Goal: Navigation & Orientation: Find specific page/section

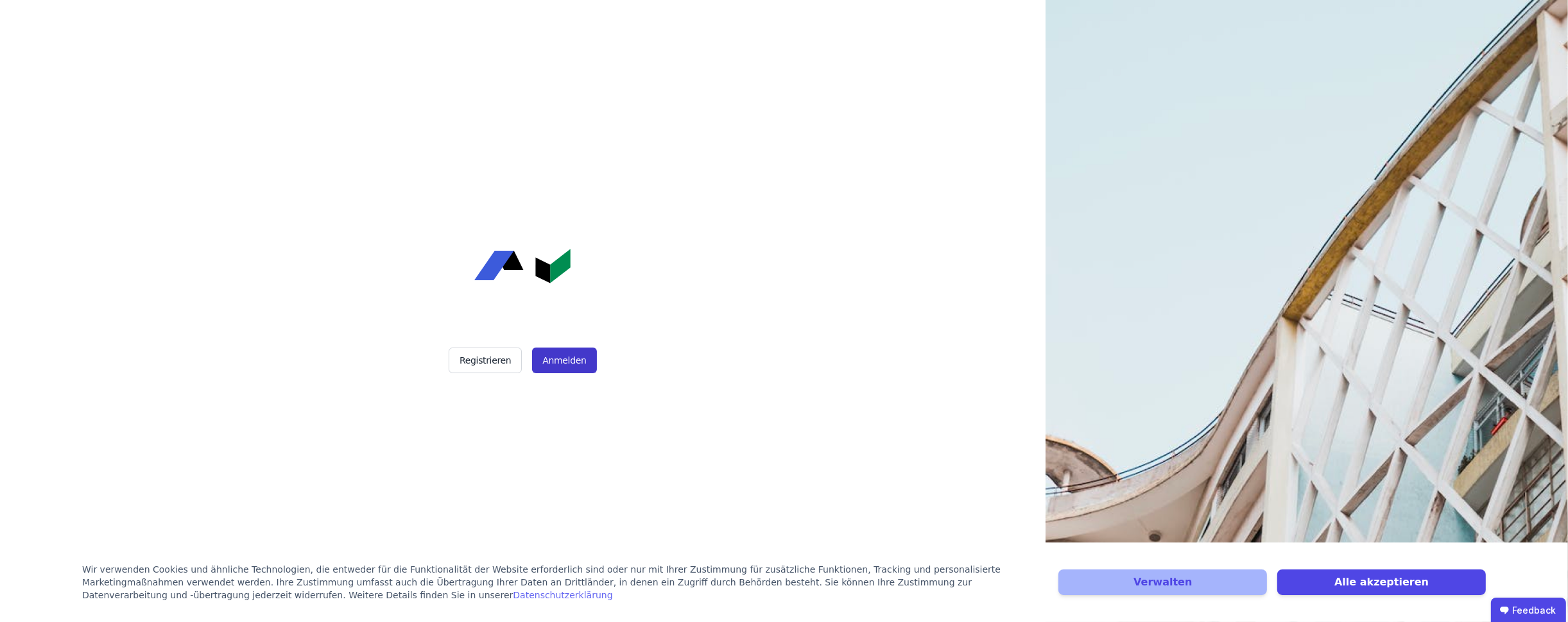
click at [573, 353] on button "Anmelden" at bounding box center [564, 360] width 64 height 25
click at [1412, 581] on button "Alle akzeptieren" at bounding box center [1382, 582] width 209 height 25
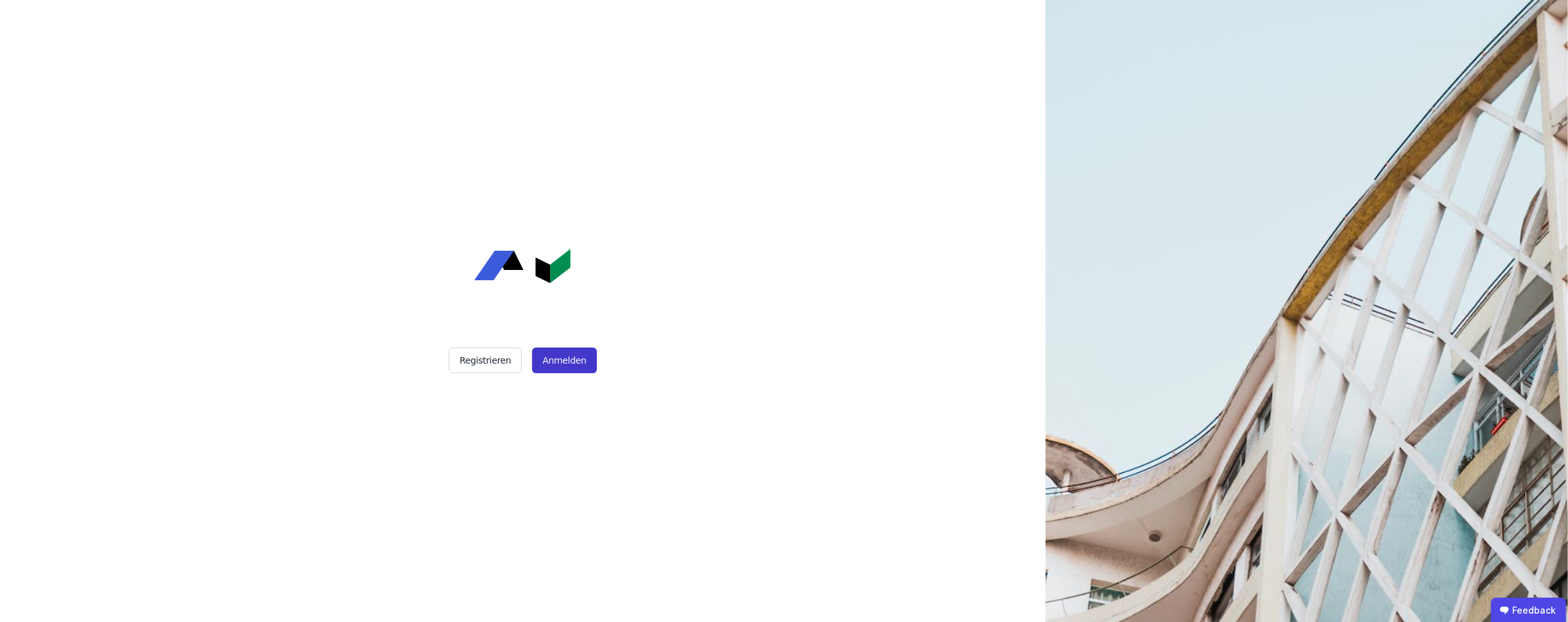
click at [563, 355] on button "Anmelden" at bounding box center [564, 360] width 64 height 25
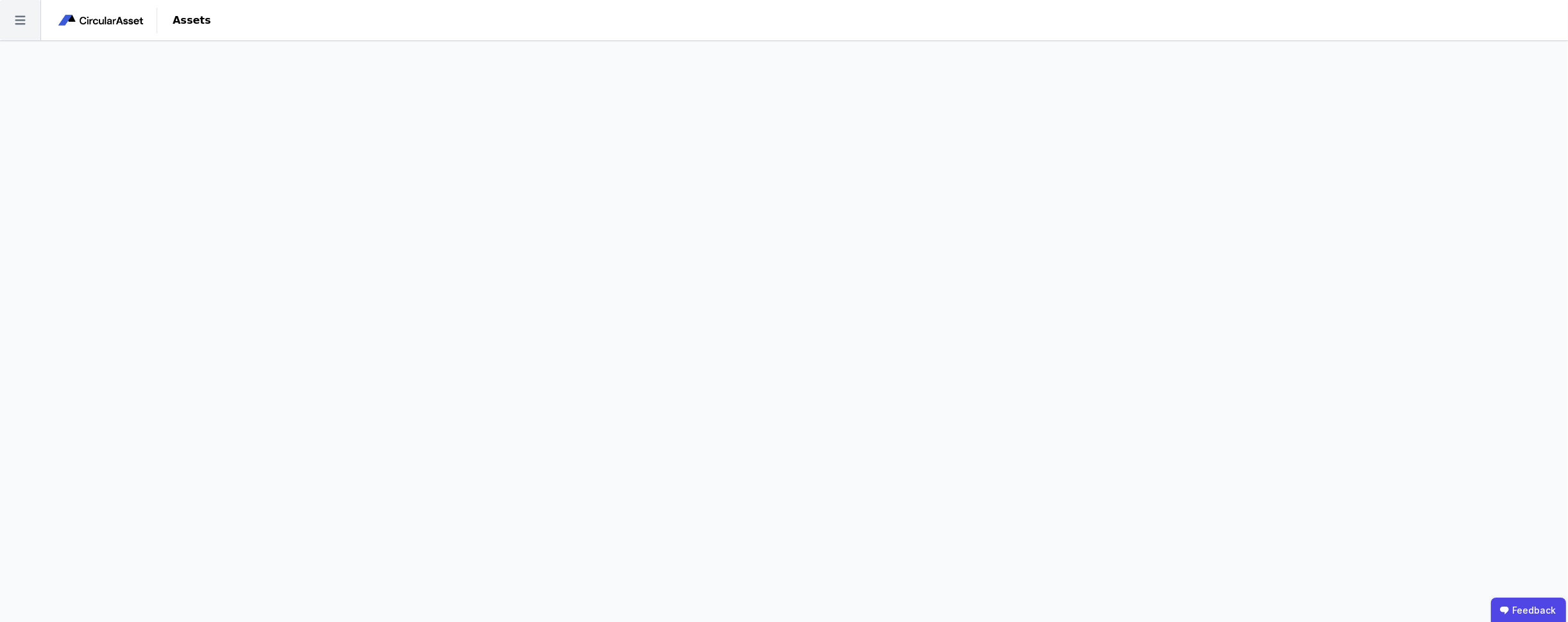
click at [20, 19] on icon at bounding box center [20, 20] width 41 height 41
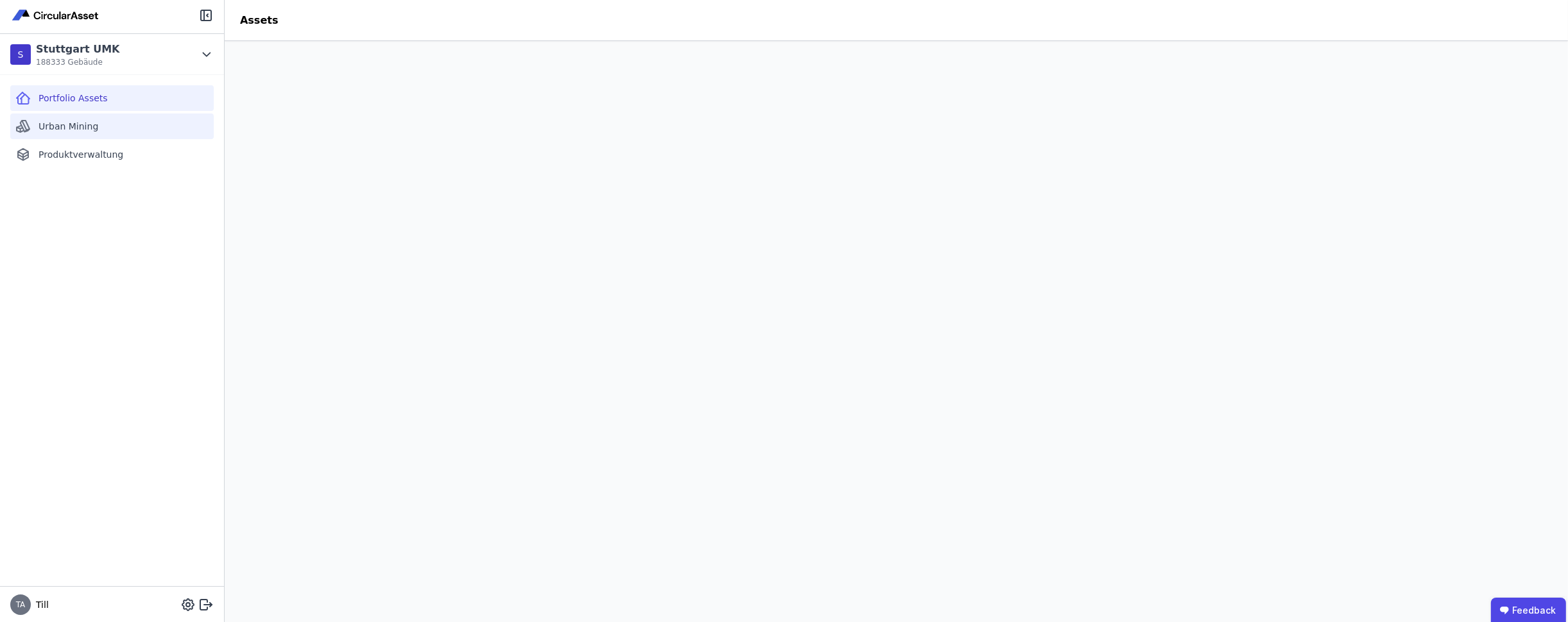
click at [78, 125] on span "Urban Mining" at bounding box center [69, 126] width 60 height 13
click at [76, 101] on span "Portfolio Assets" at bounding box center [74, 98] width 69 height 13
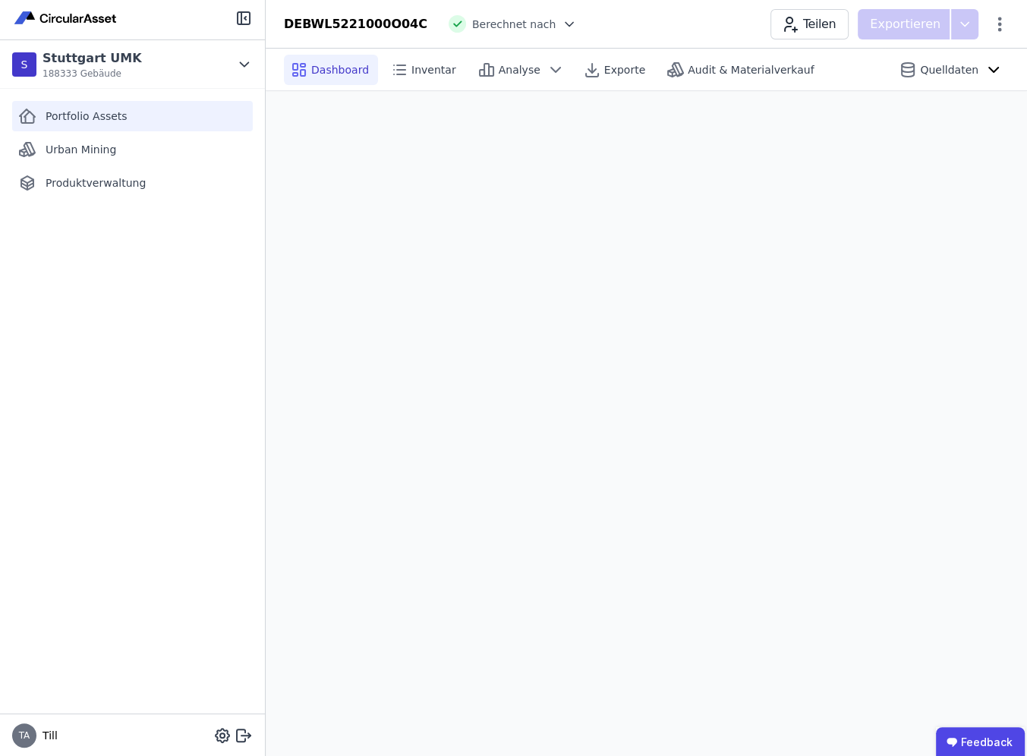
click at [76, 115] on span "Portfolio Assets" at bounding box center [87, 116] width 82 height 15
click at [419, 63] on span "Inventar" at bounding box center [433, 69] width 45 height 15
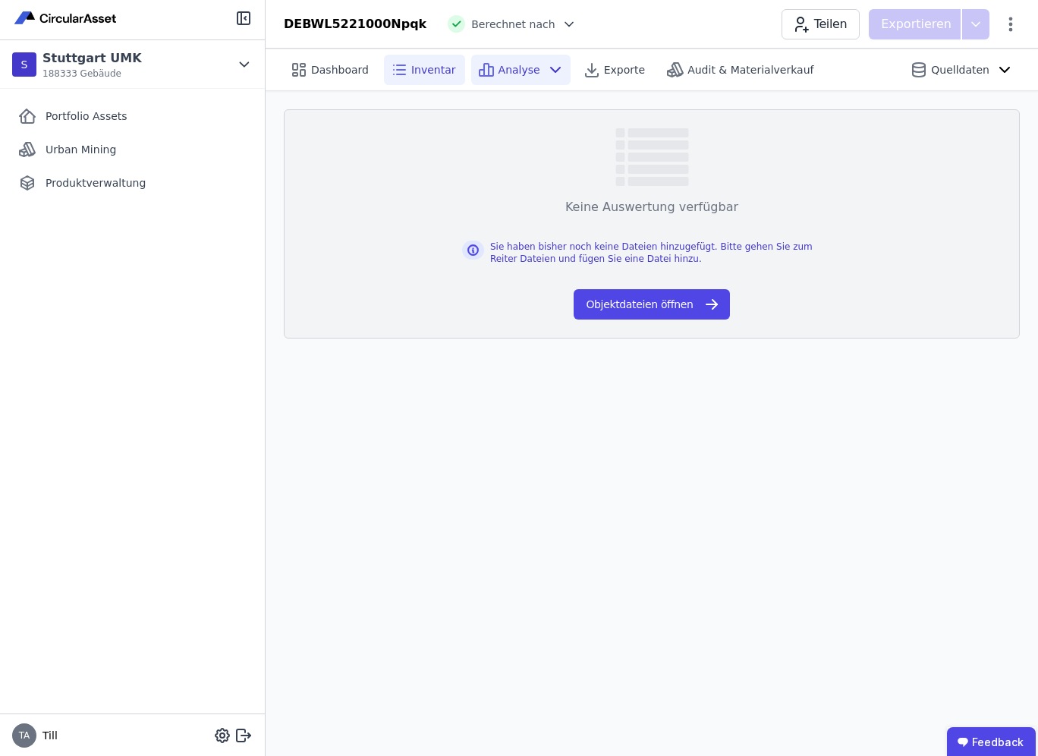
click at [547, 63] on icon at bounding box center [556, 70] width 18 height 18
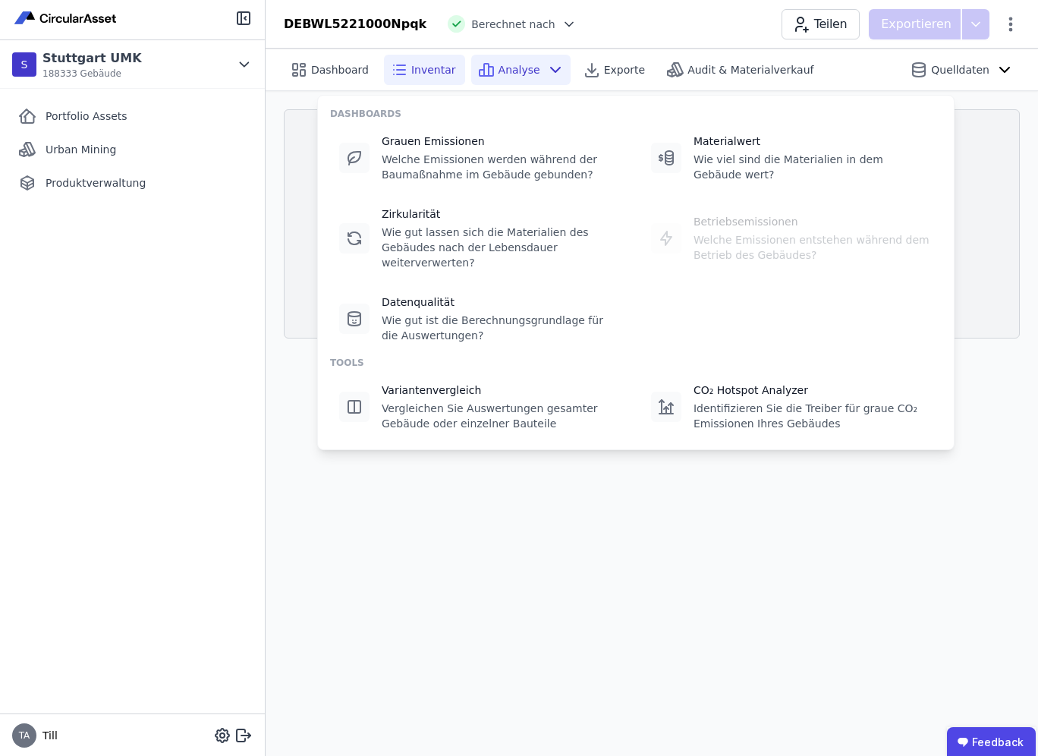
click at [547, 65] on icon at bounding box center [556, 70] width 18 height 18
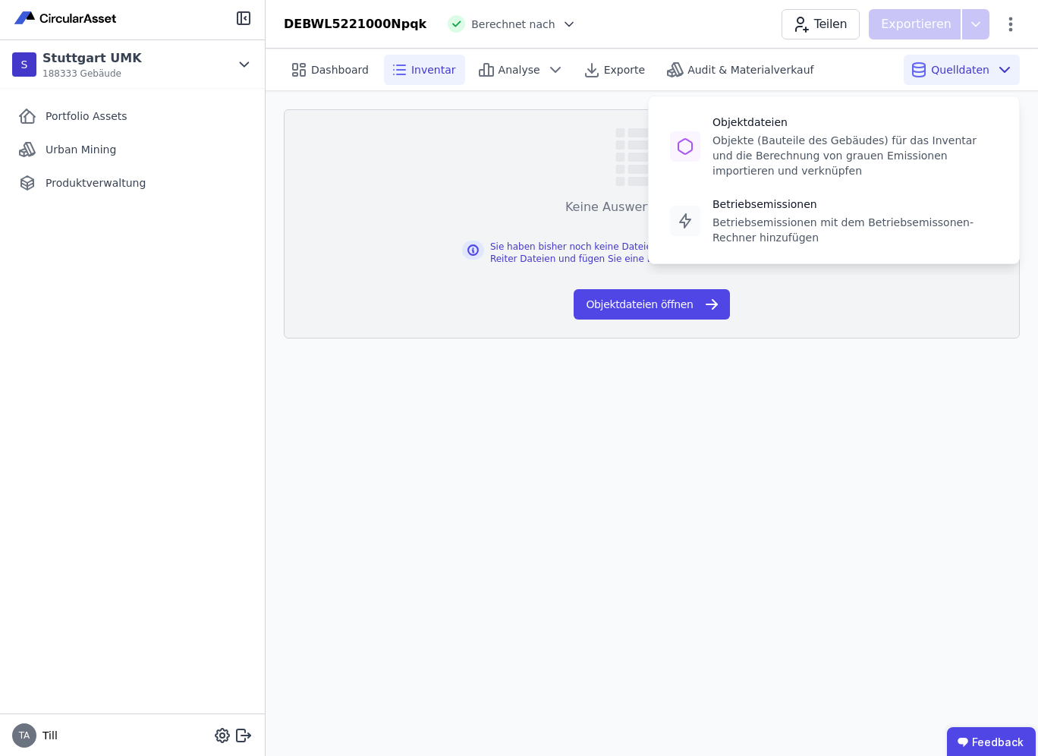
click at [1004, 67] on icon at bounding box center [1005, 70] width 18 height 18
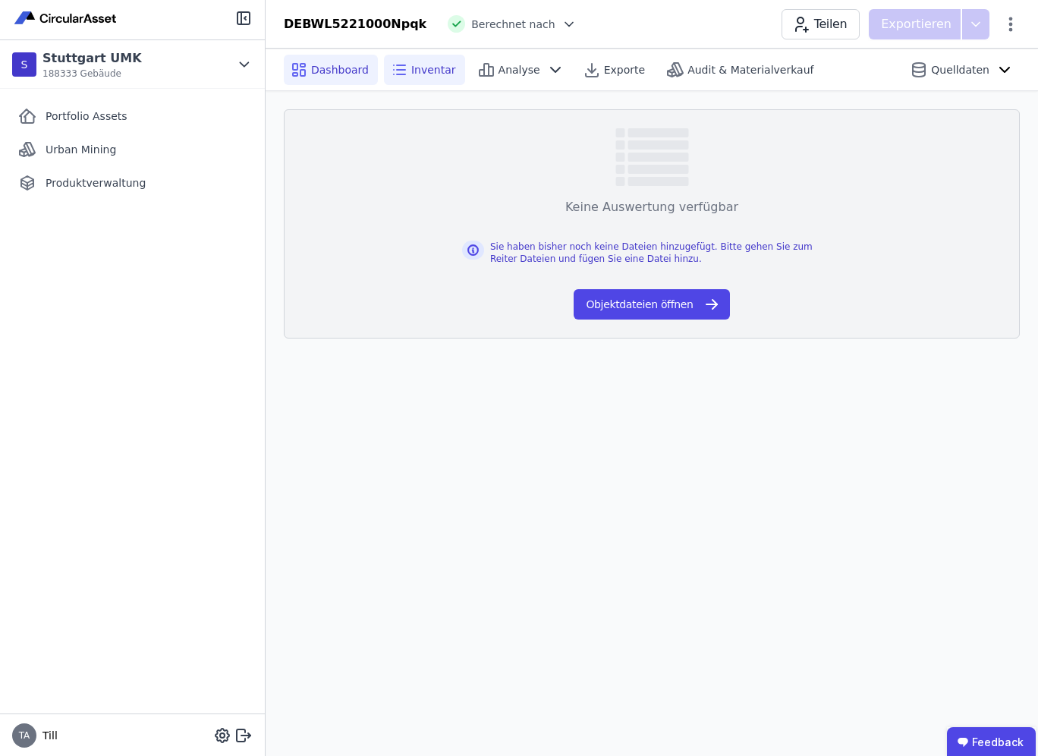
click at [330, 74] on span "Dashboard" at bounding box center [340, 69] width 58 height 15
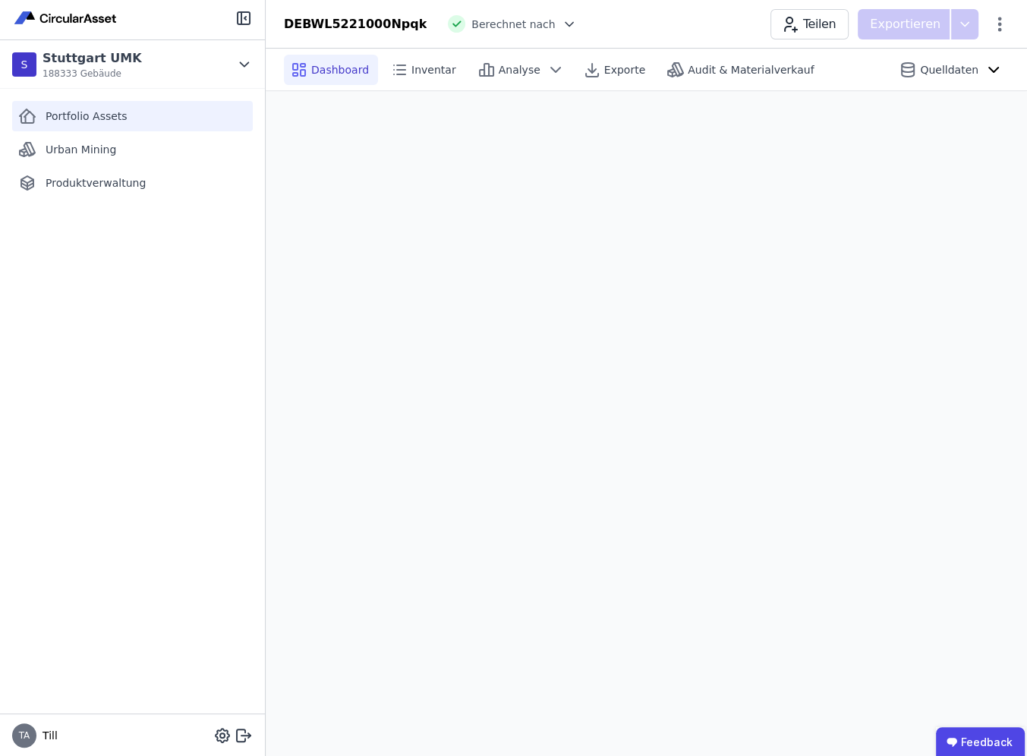
click at [67, 112] on span "Portfolio Assets" at bounding box center [87, 116] width 82 height 15
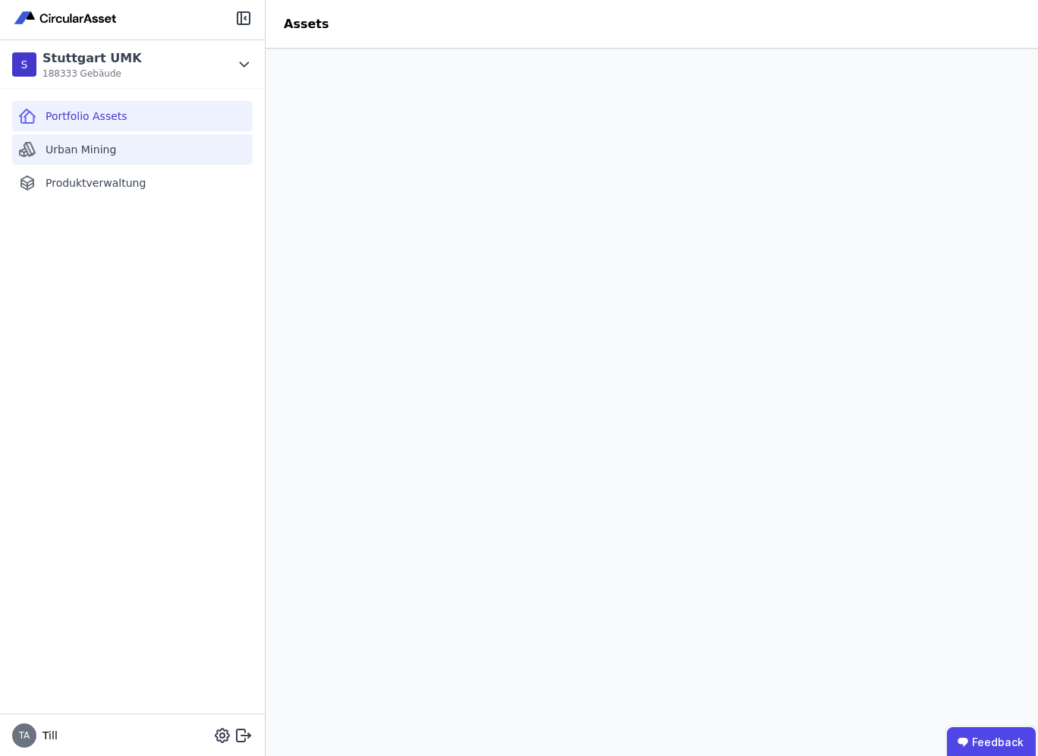
click at [112, 149] on div "Urban Mining" at bounding box center [132, 149] width 241 height 30
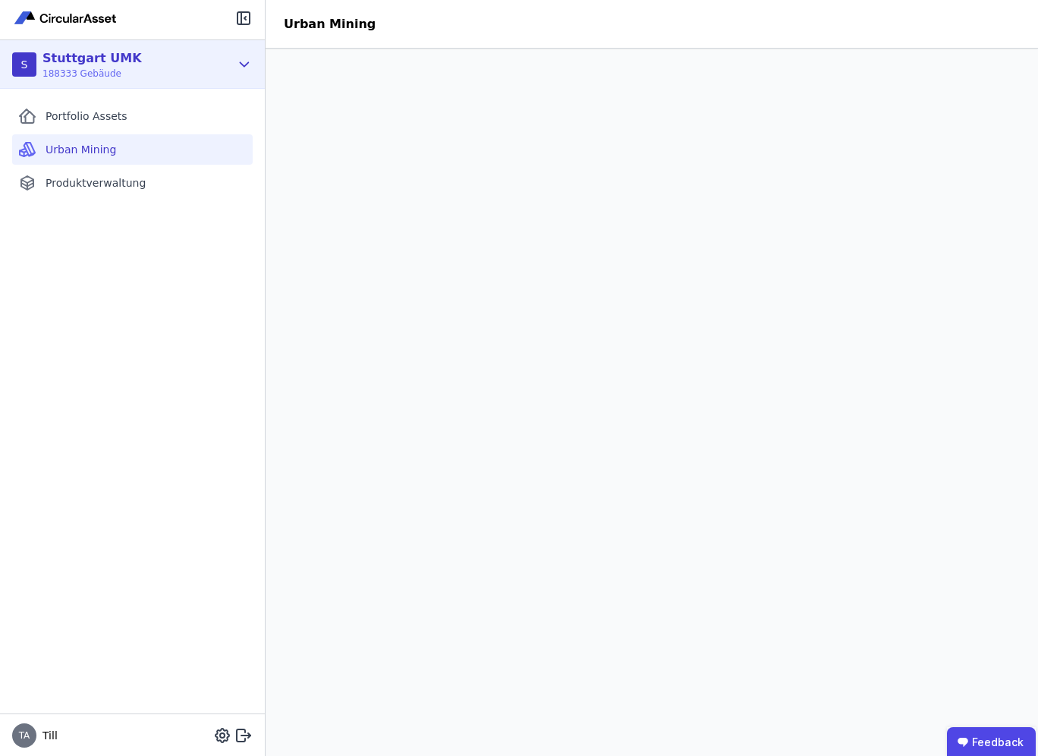
click at [242, 65] on icon at bounding box center [244, 64] width 17 height 18
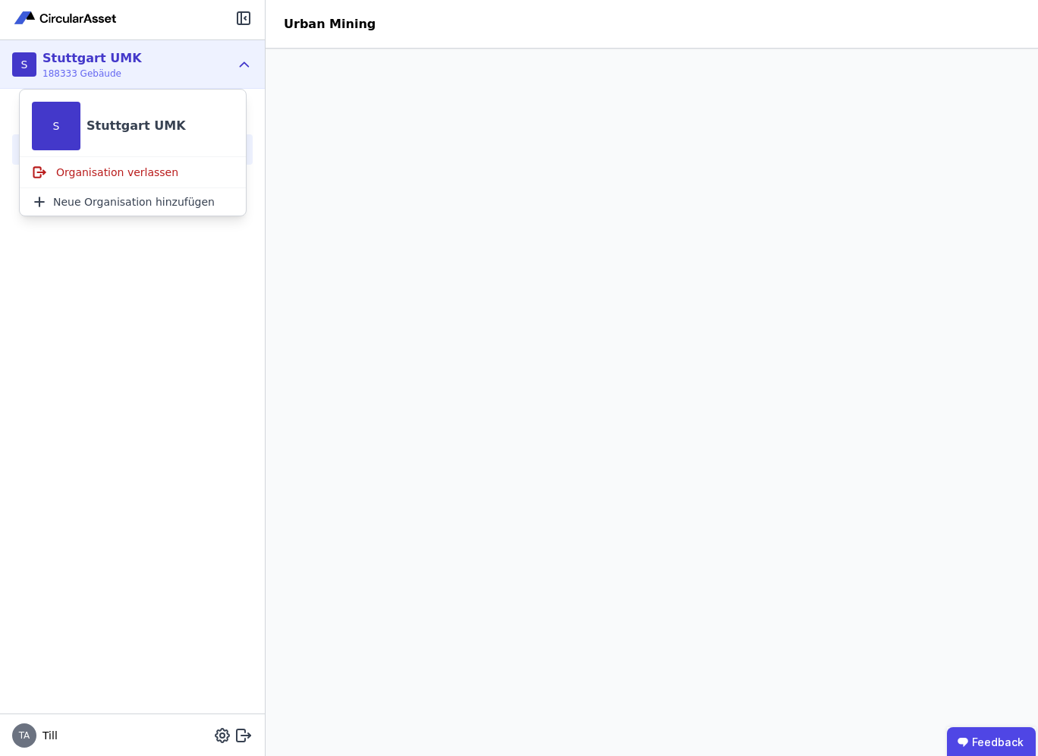
click at [243, 62] on icon at bounding box center [245, 64] width 8 height 4
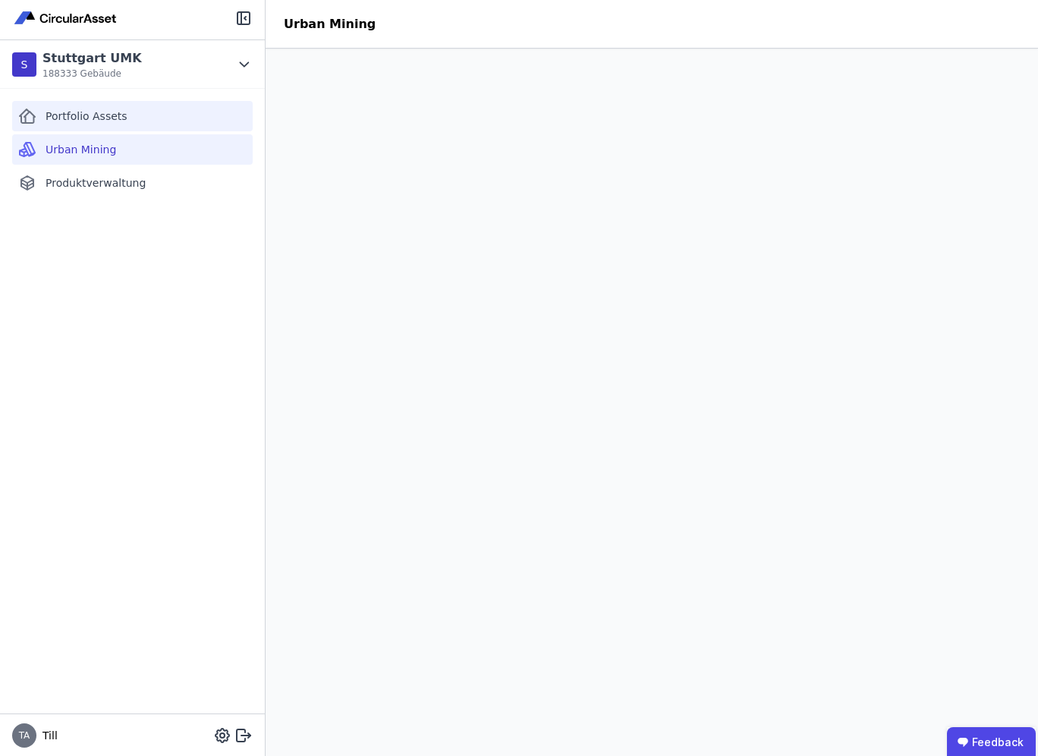
click at [128, 113] on div "Portfolio Assets" at bounding box center [132, 116] width 241 height 30
click at [70, 148] on span "Urban Mining" at bounding box center [81, 149] width 71 height 15
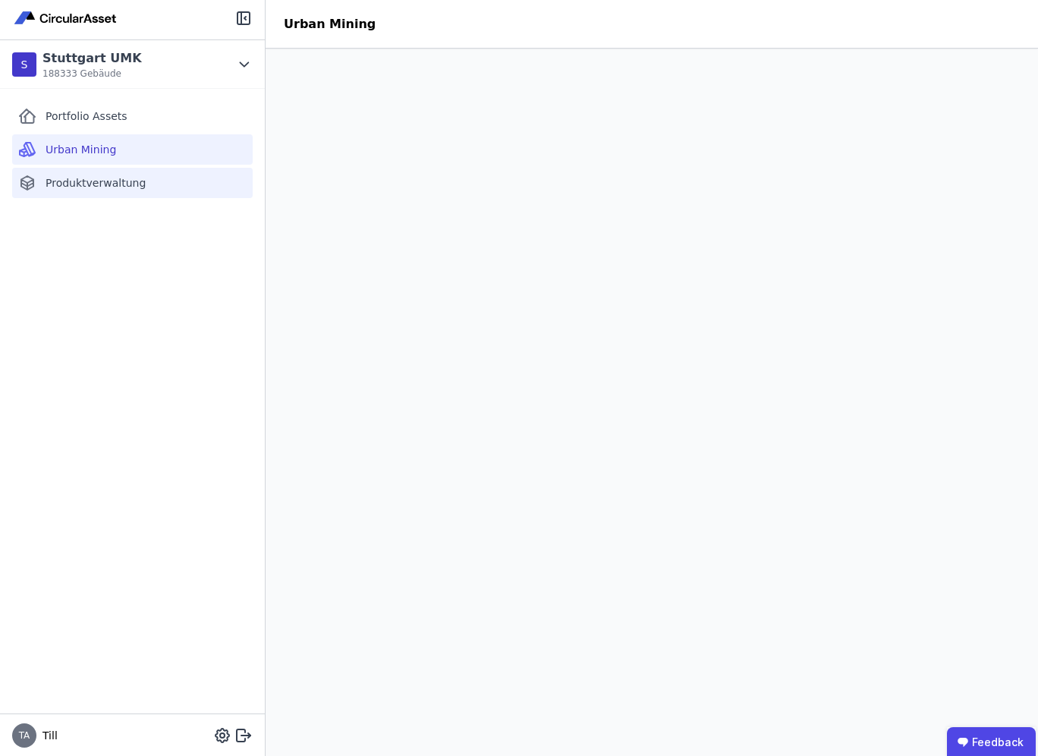
click at [99, 177] on span "Produktverwaltung" at bounding box center [96, 182] width 100 height 15
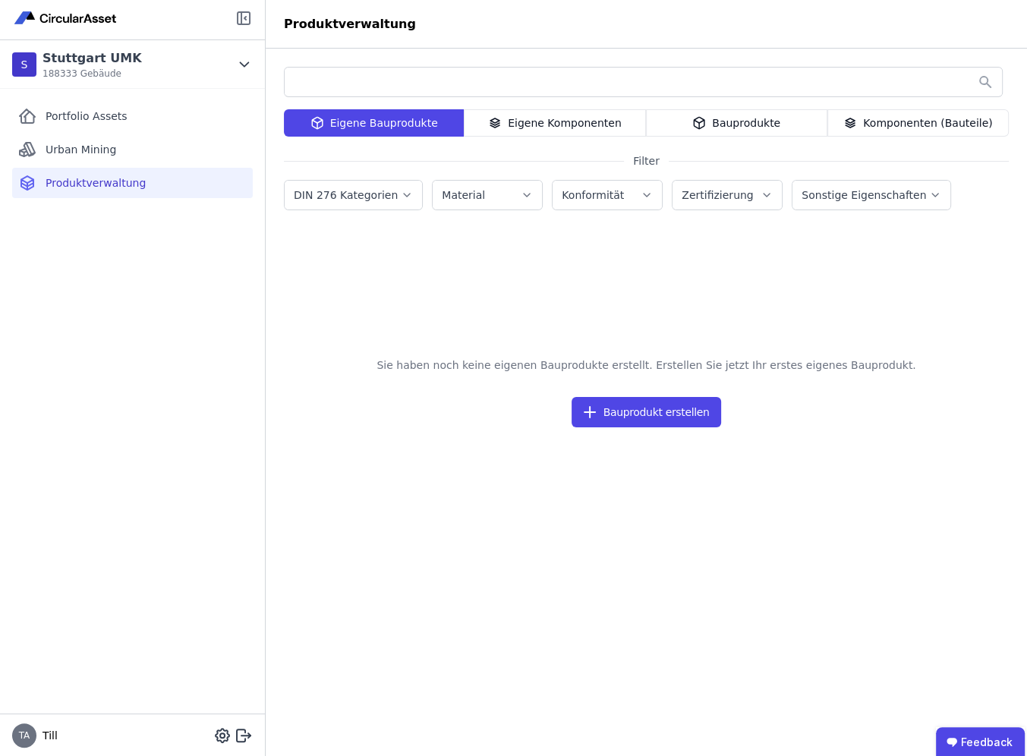
click at [244, 20] on icon at bounding box center [244, 18] width 18 height 18
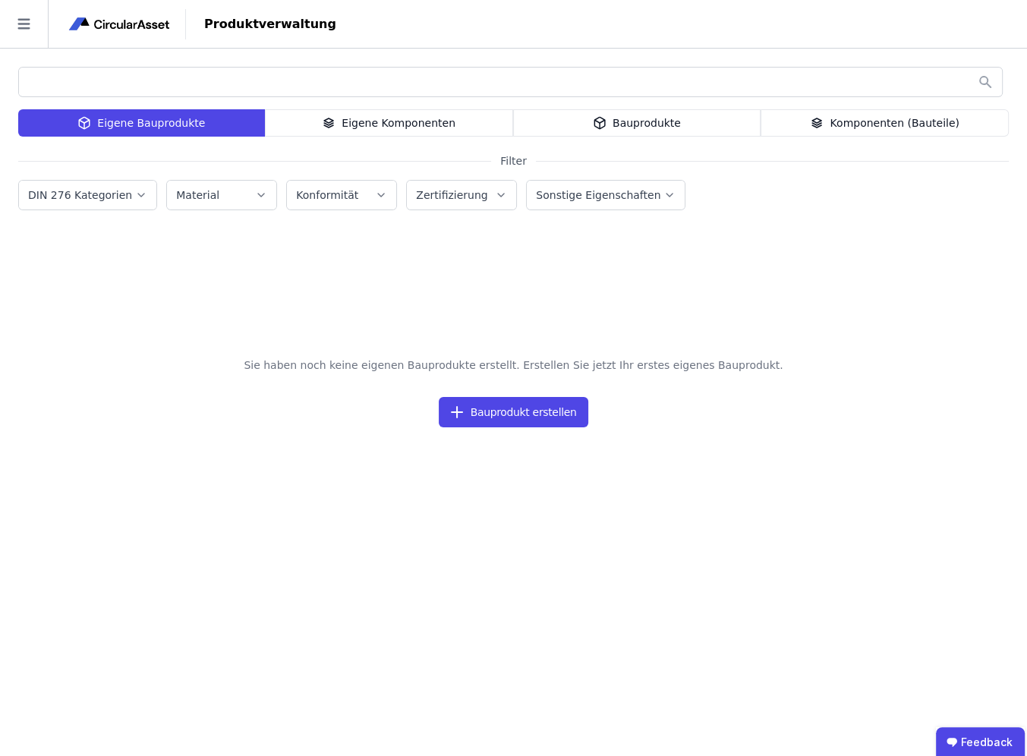
click at [121, 24] on img at bounding box center [120, 24] width 106 height 18
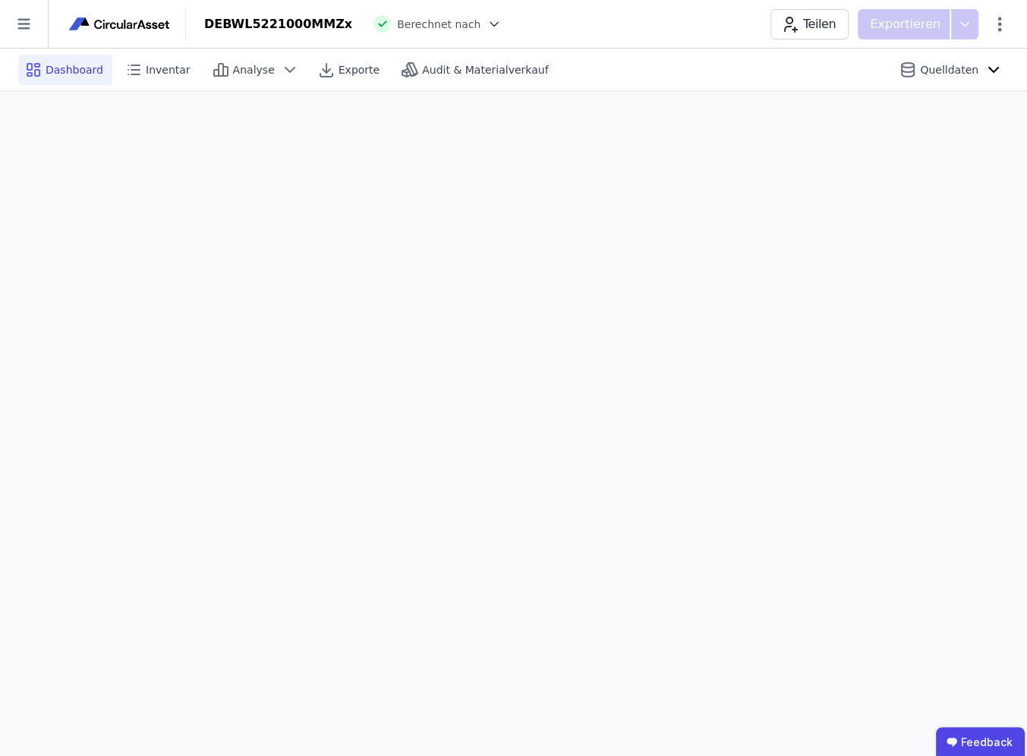
click at [490, 24] on icon at bounding box center [494, 24] width 8 height 4
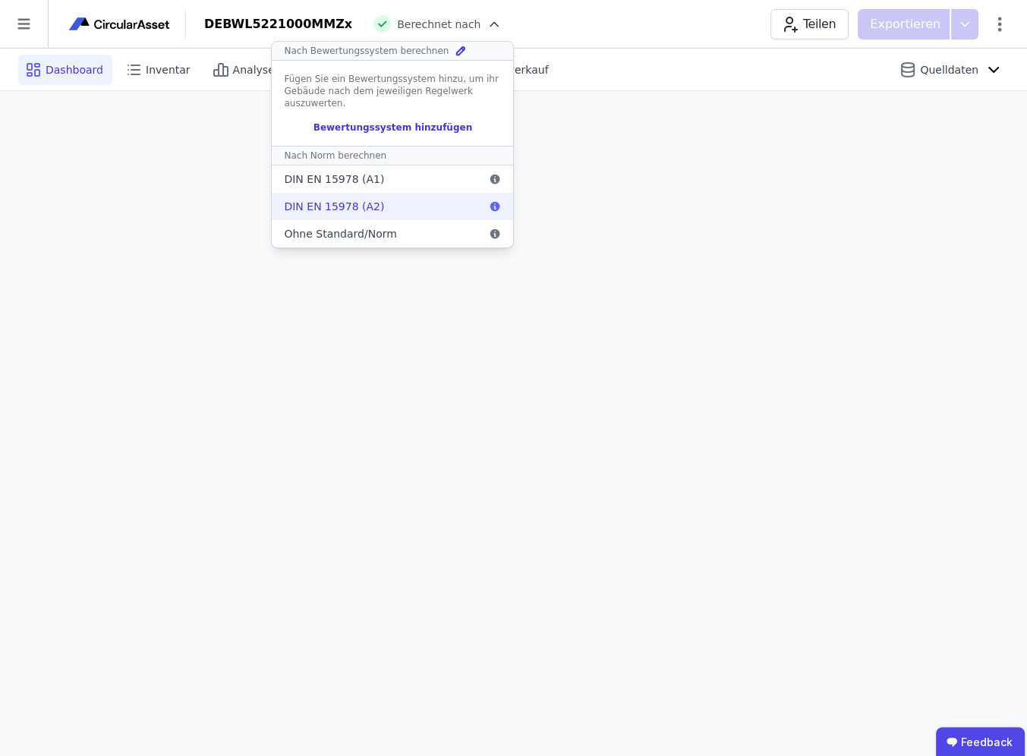
click at [377, 203] on div "DIN EN 15978 (A2)" at bounding box center [392, 206] width 241 height 27
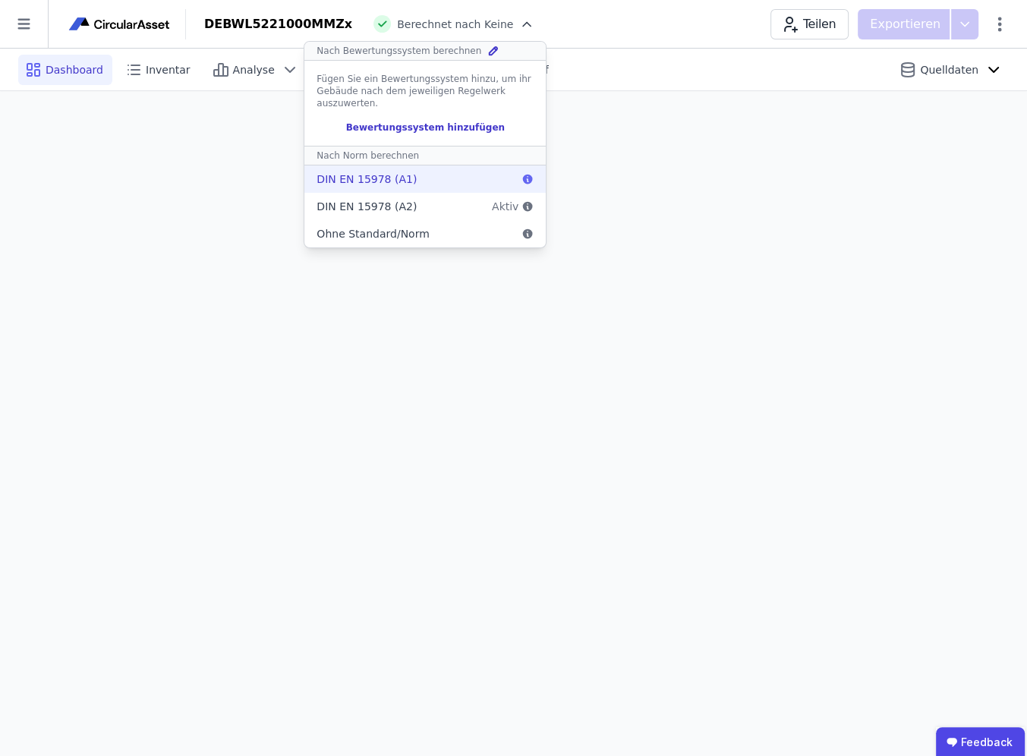
click at [414, 182] on div "DIN EN 15978 (A1)" at bounding box center [424, 178] width 241 height 27
click at [571, 49] on div "Dashboard Inventar Analyse Exporte Audit & Materialverkauf Quelldaten" at bounding box center [513, 70] width 991 height 42
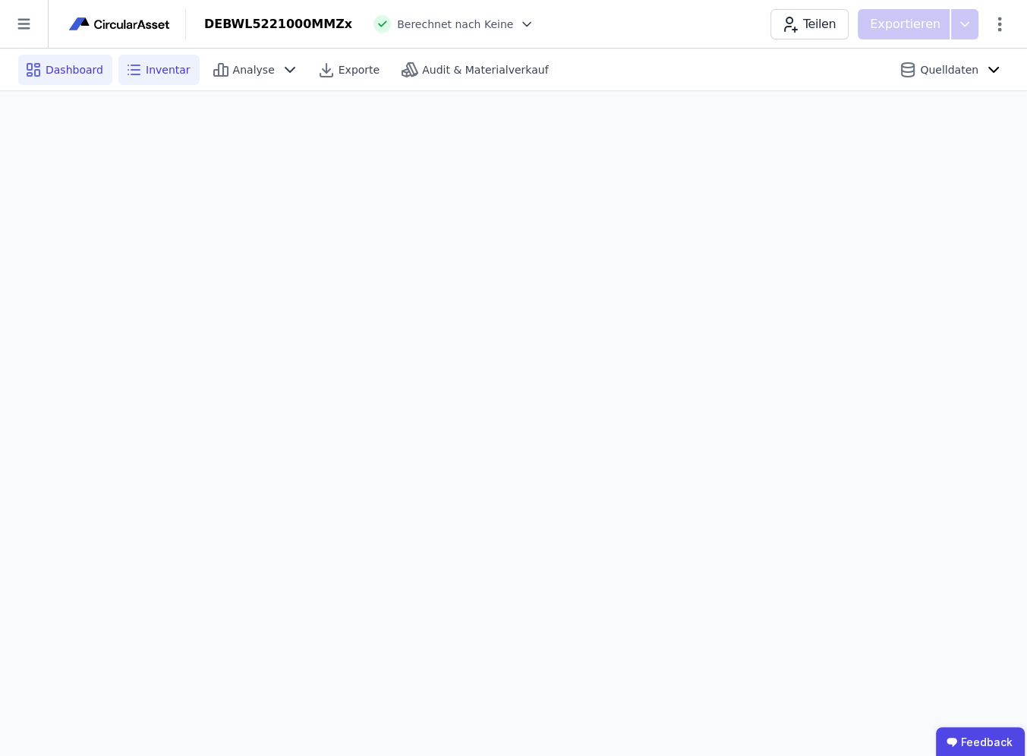
click at [146, 68] on span "Inventar" at bounding box center [168, 69] width 45 height 15
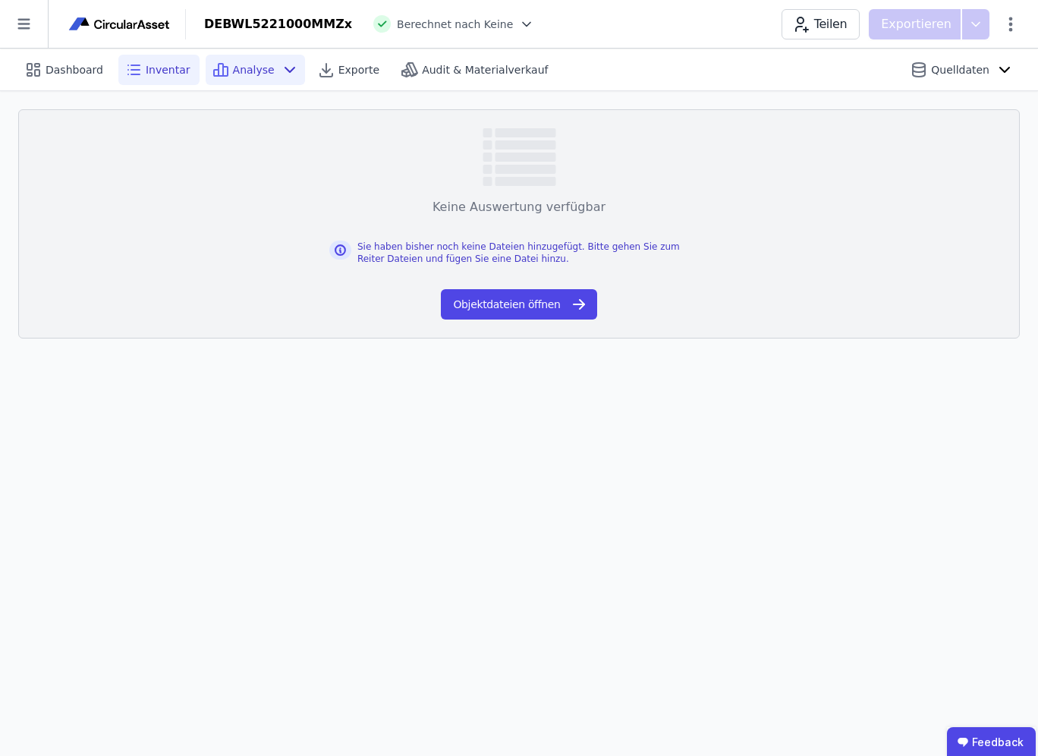
click at [281, 68] on icon at bounding box center [290, 70] width 18 height 18
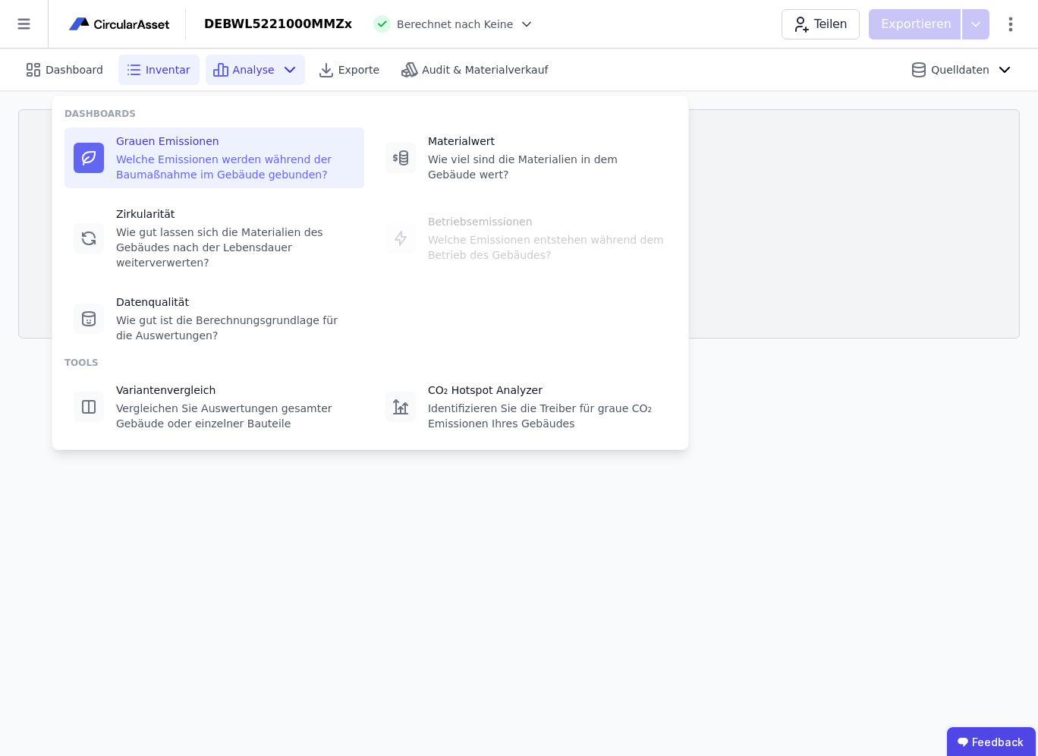
click at [216, 159] on div "Welche Emissionen werden während der Baumaßnahme im Gebäude gebunden?" at bounding box center [235, 167] width 239 height 30
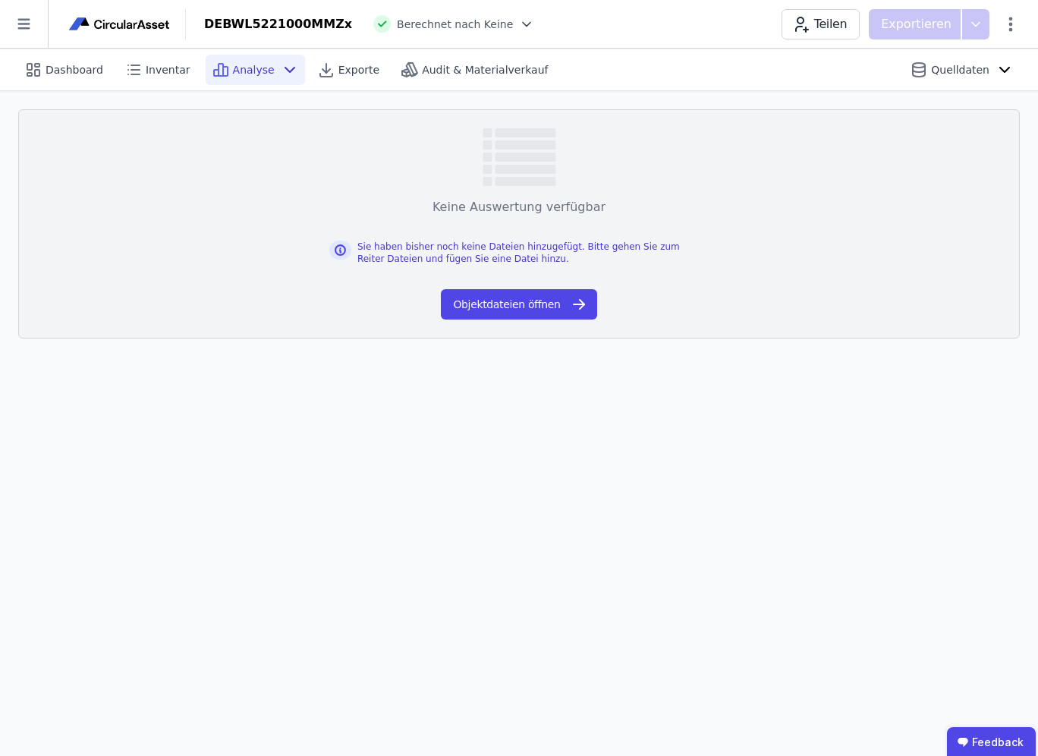
click at [265, 65] on div "Analyse" at bounding box center [255, 70] width 99 height 30
click at [422, 73] on span "Audit & Materialverkauf" at bounding box center [485, 69] width 126 height 15
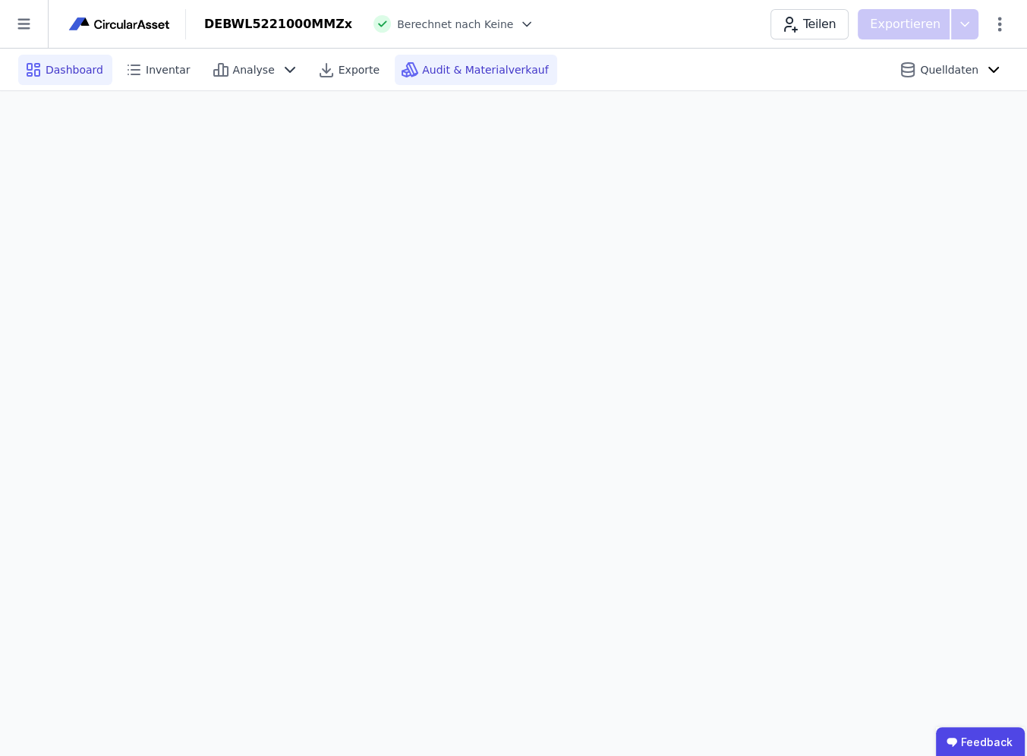
click at [67, 74] on span "Dashboard" at bounding box center [75, 69] width 58 height 15
click at [22, 22] on icon at bounding box center [24, 24] width 48 height 48
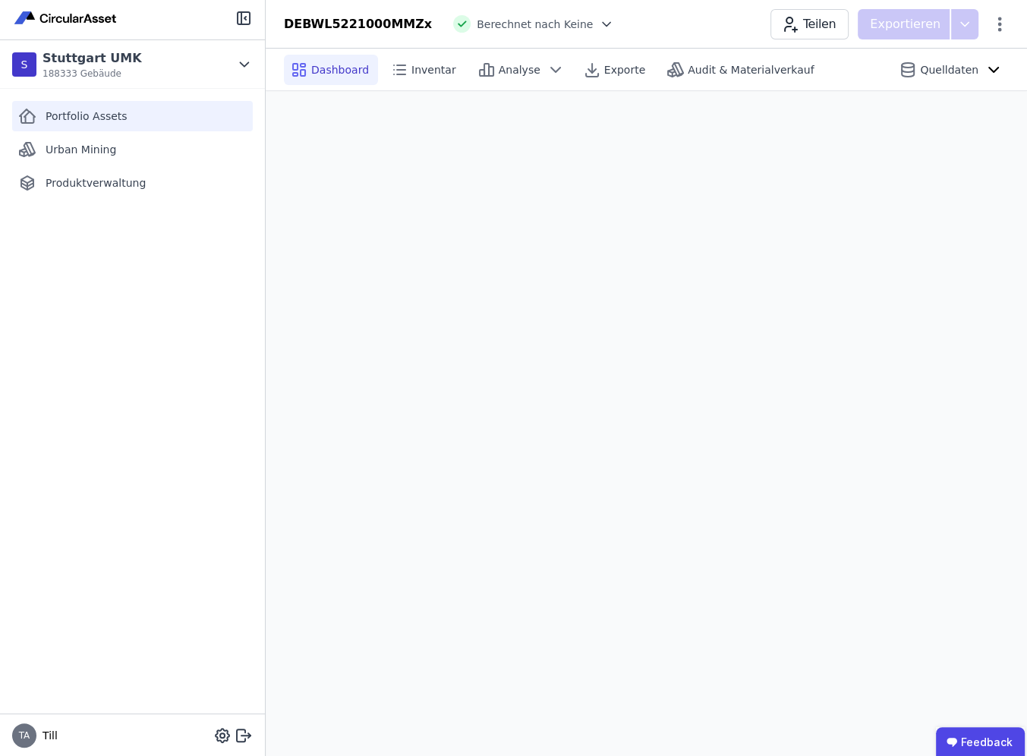
click at [90, 121] on span "Portfolio Assets" at bounding box center [87, 116] width 82 height 15
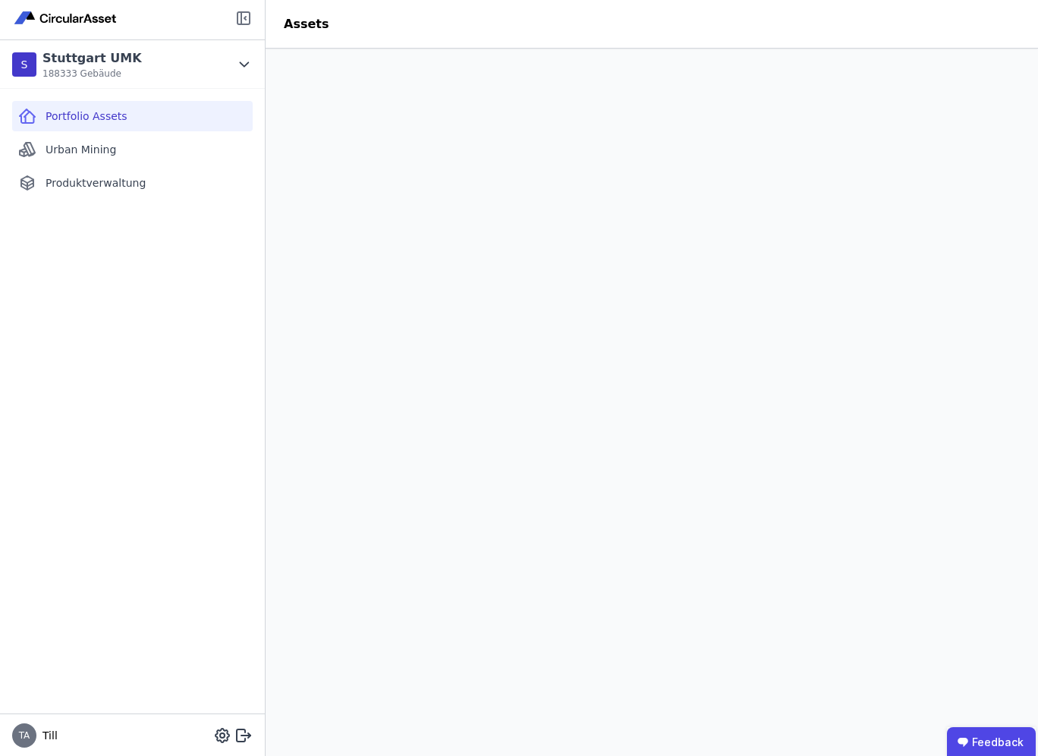
click at [240, 14] on icon at bounding box center [244, 18] width 18 height 18
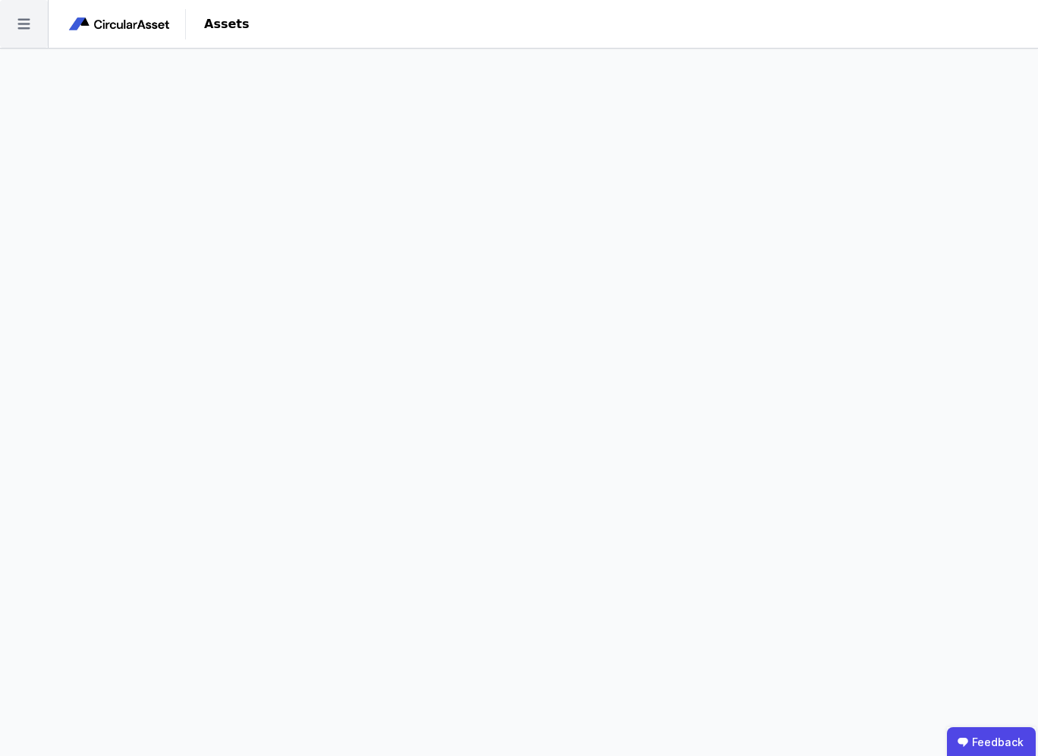
click at [28, 20] on icon at bounding box center [24, 24] width 48 height 48
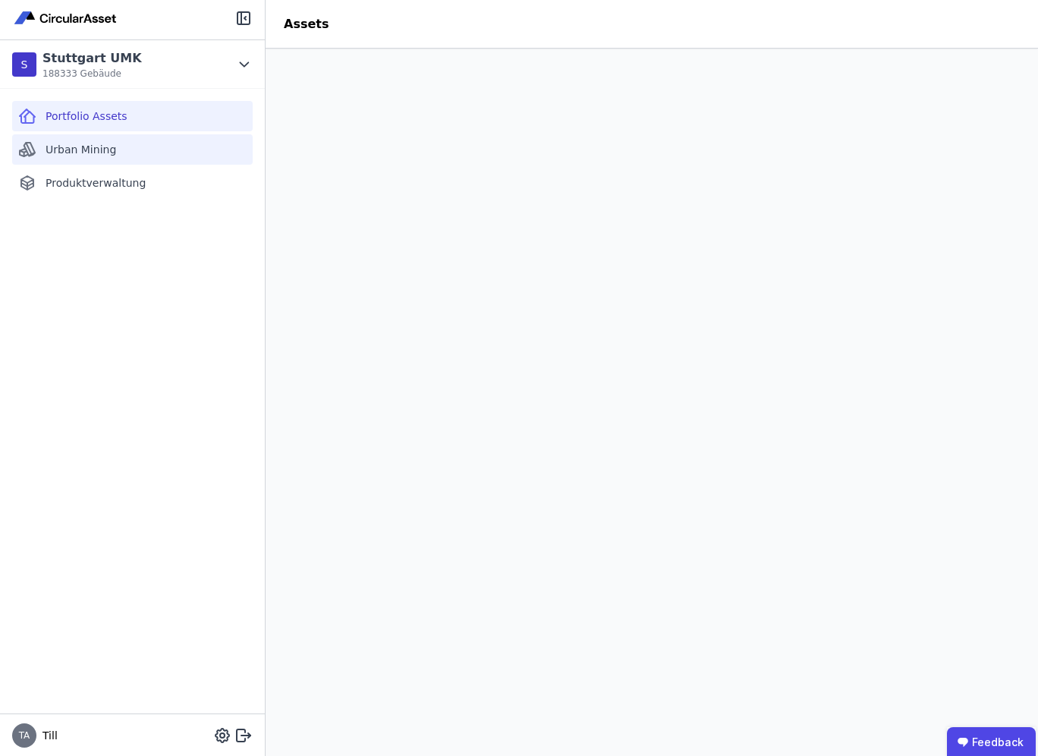
click at [95, 151] on span "Urban Mining" at bounding box center [81, 149] width 71 height 15
click at [93, 113] on span "Portfolio Assets" at bounding box center [87, 116] width 82 height 15
click at [245, 734] on icon at bounding box center [244, 735] width 18 height 18
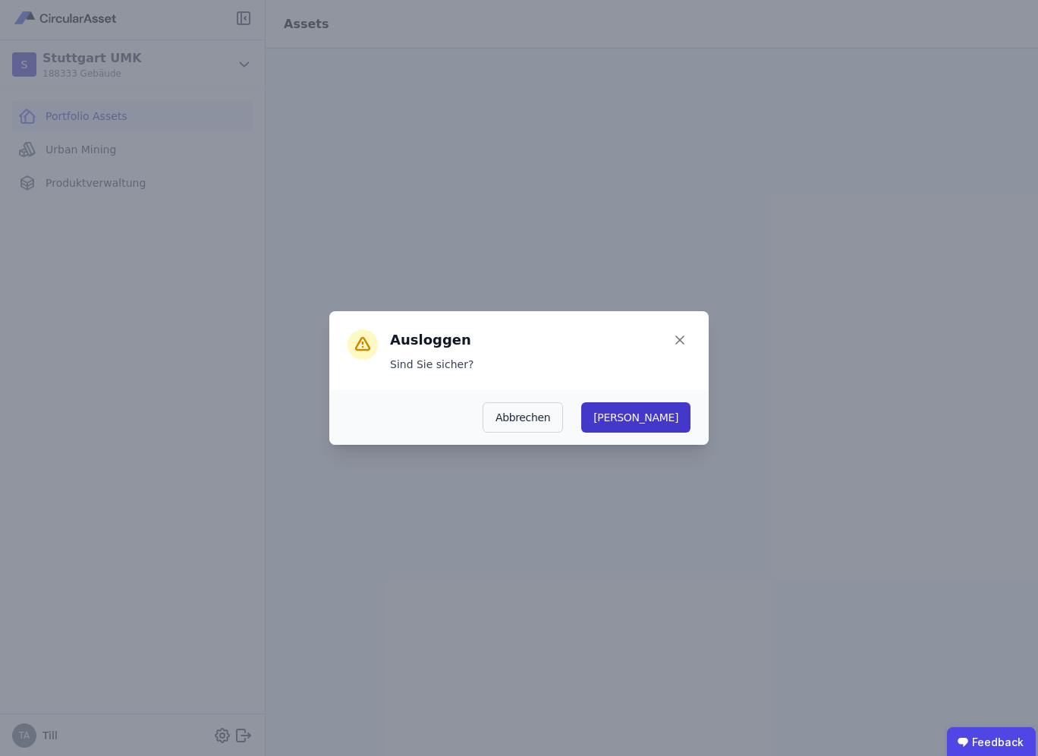
click at [675, 418] on button "[PERSON_NAME]" at bounding box center [635, 417] width 109 height 30
